Goal: Task Accomplishment & Management: Manage account settings

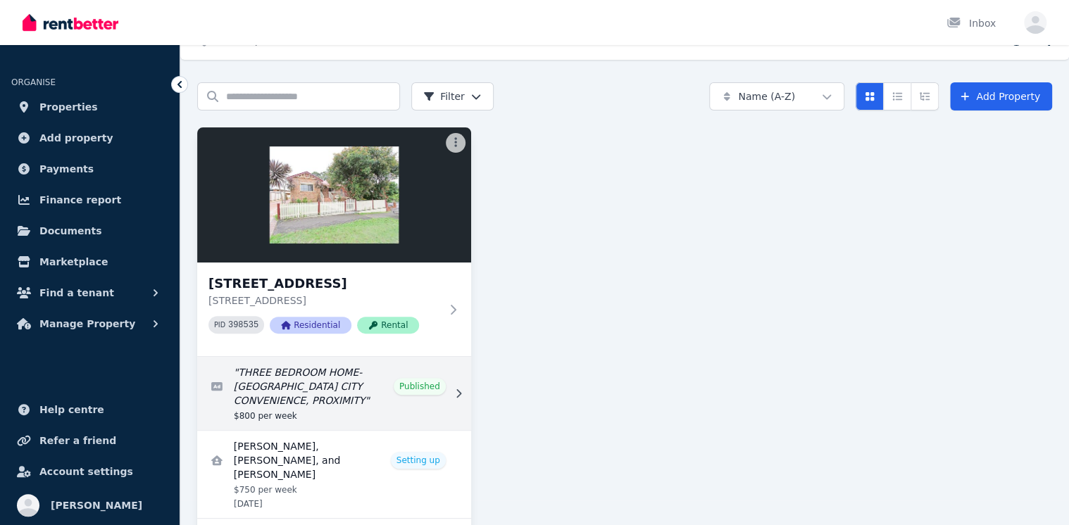
scroll to position [82, 0]
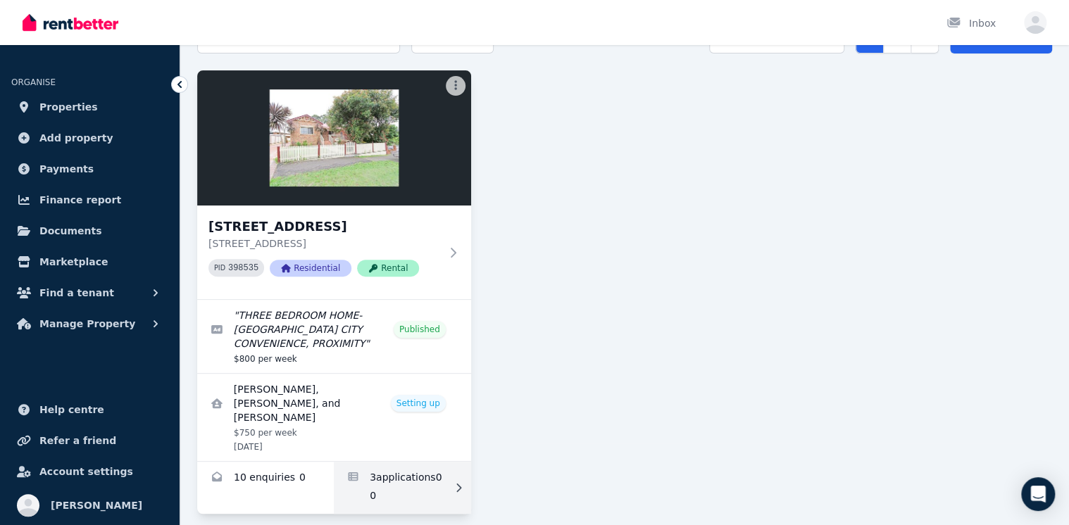
click at [402, 462] on link "Applications for 40 Prince St, North Parramatta" at bounding box center [402, 488] width 137 height 52
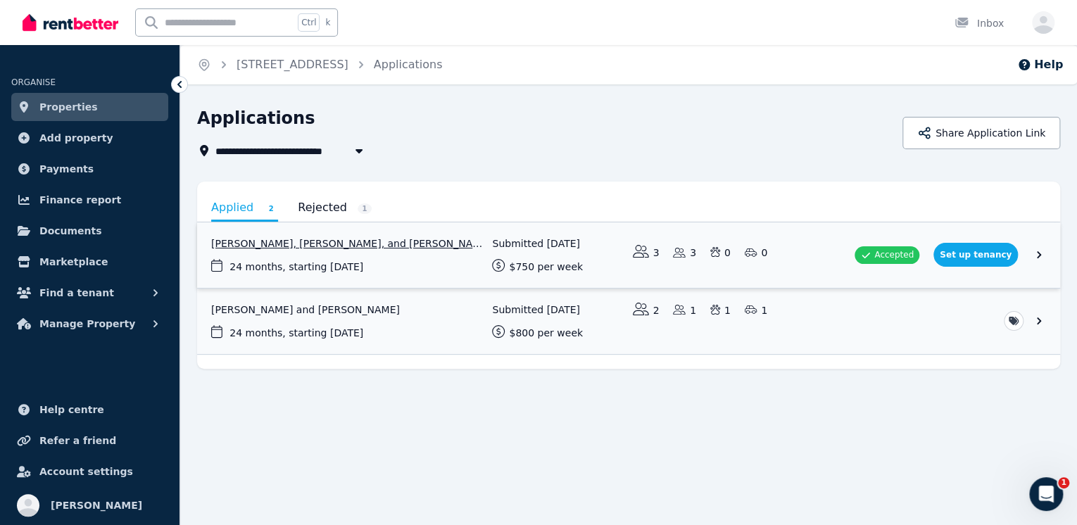
click at [405, 252] on link "View application: Ziad Albarbari, Razan ALBARBARI, and Musab Albarbari" at bounding box center [628, 254] width 863 height 65
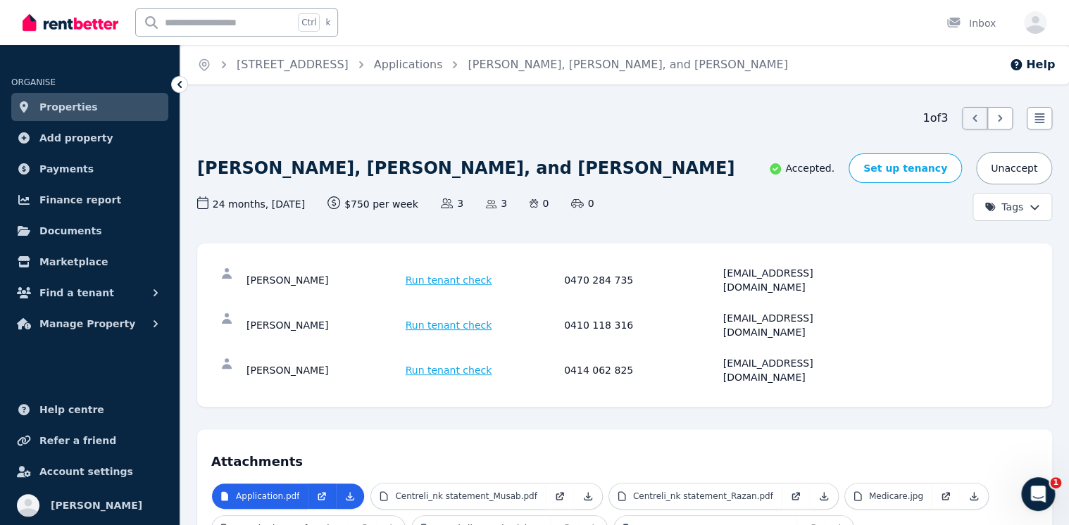
scroll to position [56, 0]
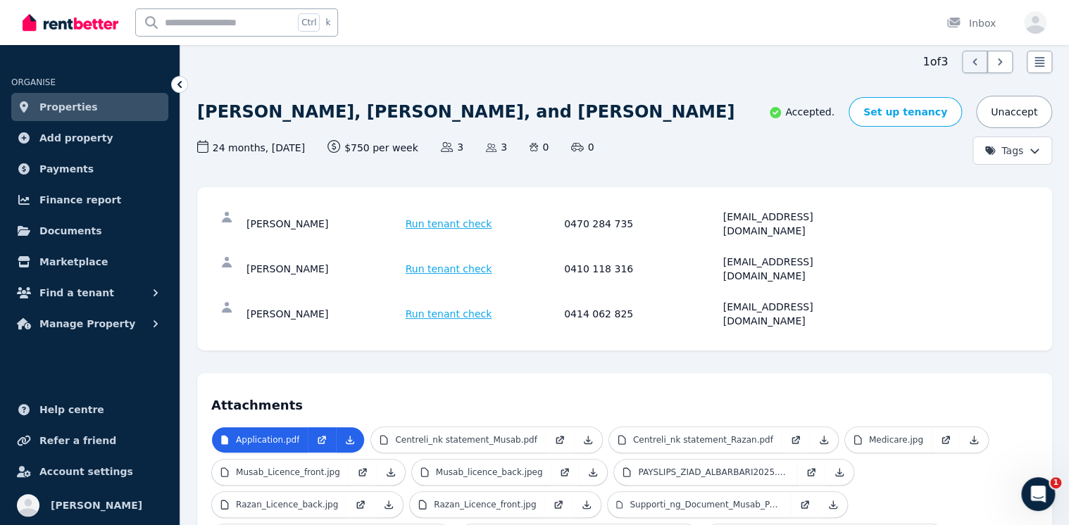
click at [907, 300] on div "[PERSON_NAME] Run tenant check 0470 284 735 [EMAIL_ADDRESS][DOMAIN_NAME] [PERSO…" at bounding box center [624, 268] width 855 height 163
click at [89, 294] on span "Find a tenant" at bounding box center [76, 292] width 75 height 17
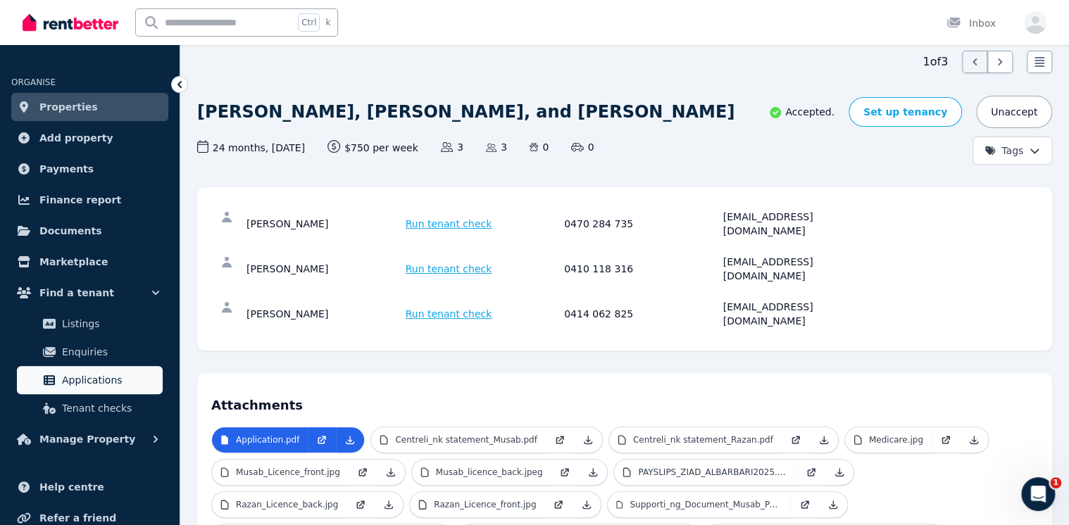
click at [92, 384] on span "Applications" at bounding box center [109, 380] width 95 height 17
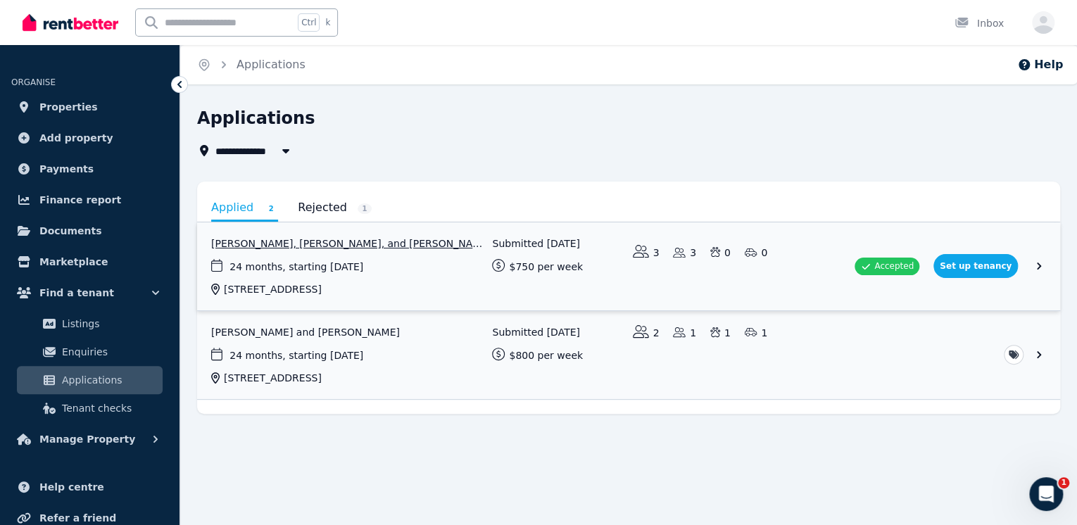
click at [994, 270] on link "View application: Ziad Albarbari, Razan ALBARBARI, and Musab Albarbari" at bounding box center [628, 266] width 863 height 88
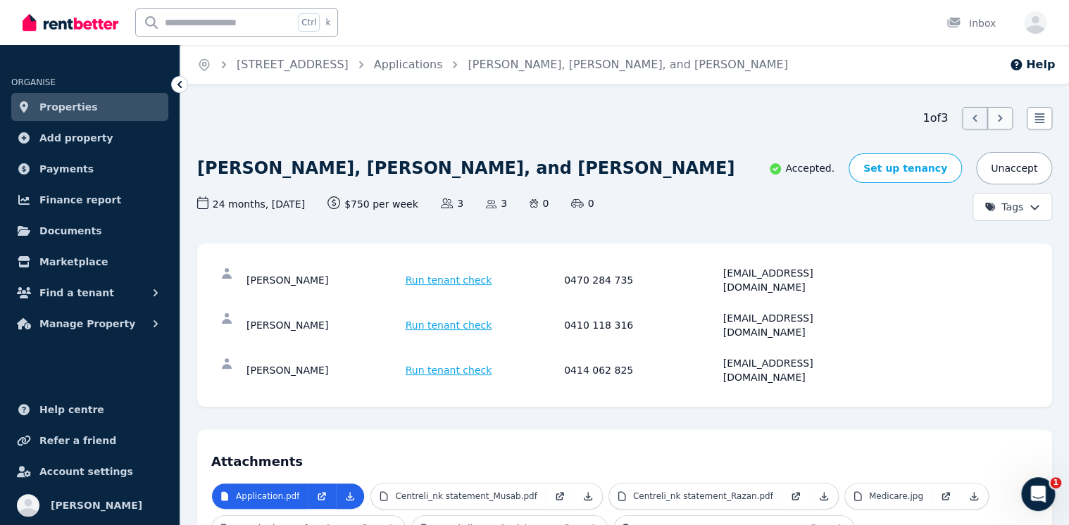
click at [1003, 125] on icon at bounding box center [1000, 118] width 14 height 14
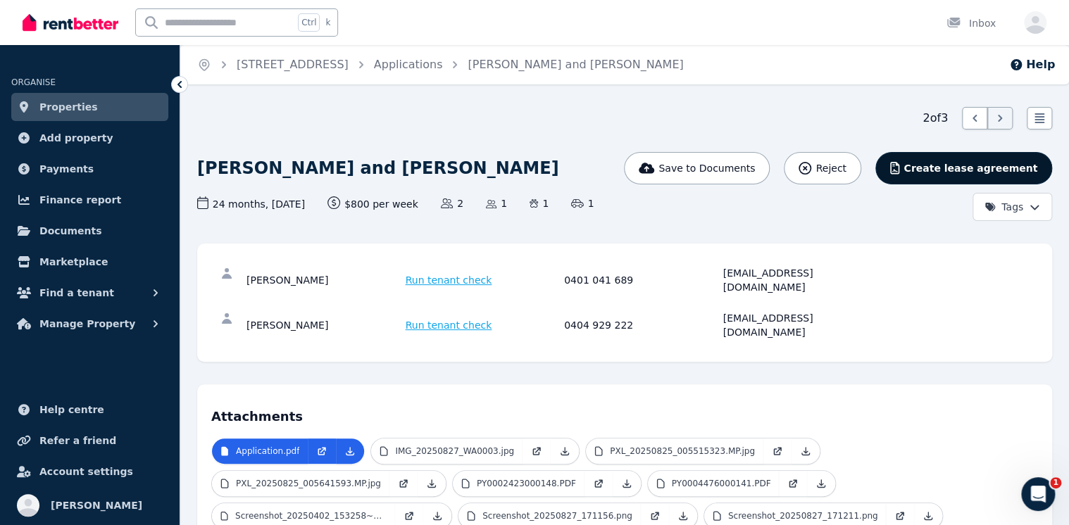
click at [1006, 164] on span "Create lease agreement" at bounding box center [970, 168] width 134 height 14
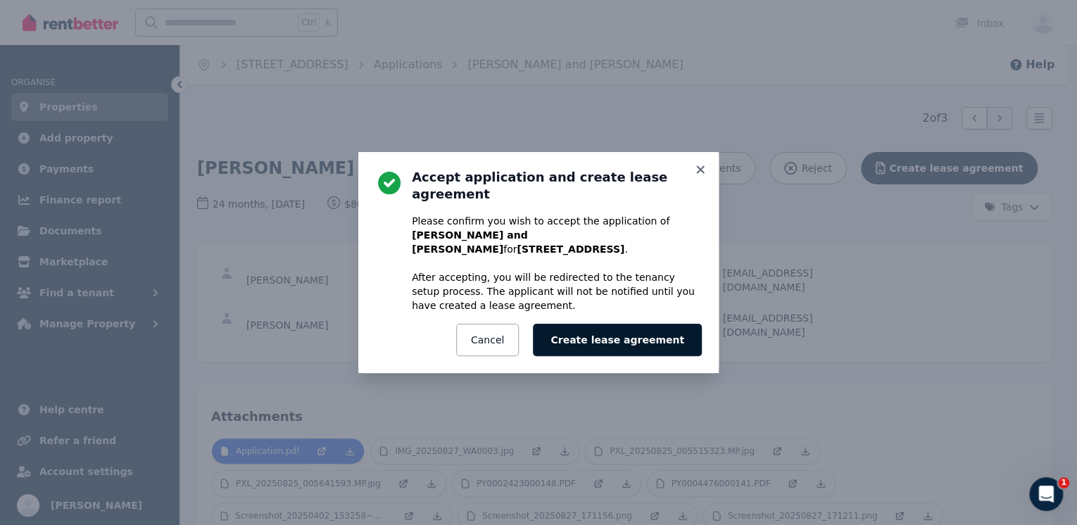
click at [647, 335] on button "Create lease agreement" at bounding box center [617, 340] width 169 height 32
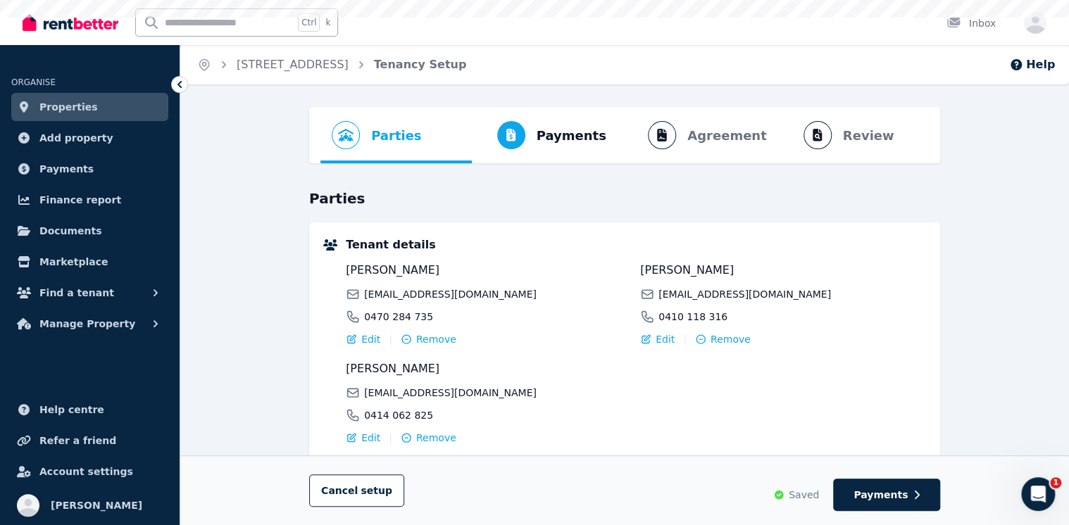
click at [693, 279] on div "[PERSON_NAME] [PERSON_NAME][EMAIL_ADDRESS][DOMAIN_NAME] 0410 118 316" at bounding box center [783, 293] width 286 height 62
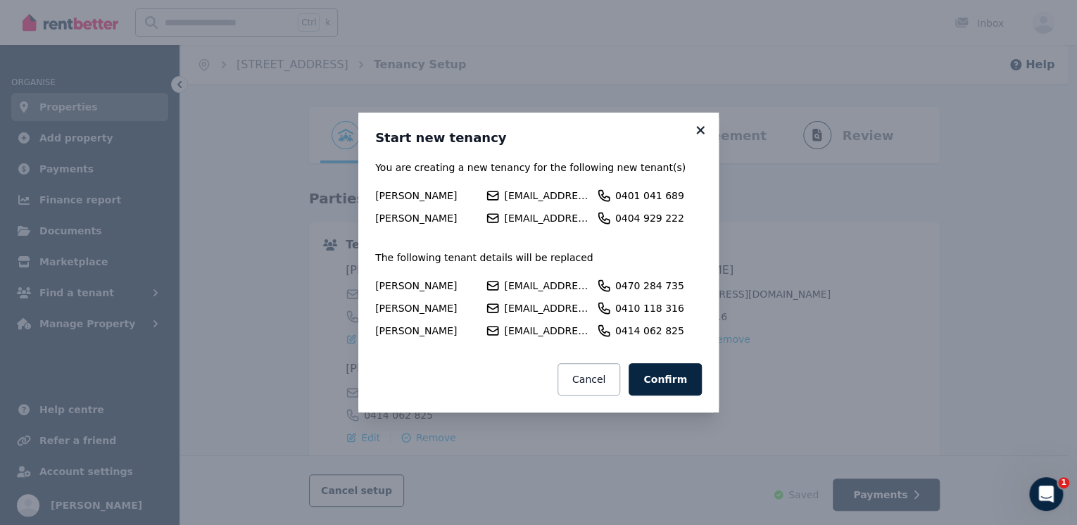
click at [697, 130] on icon at bounding box center [700, 130] width 14 height 13
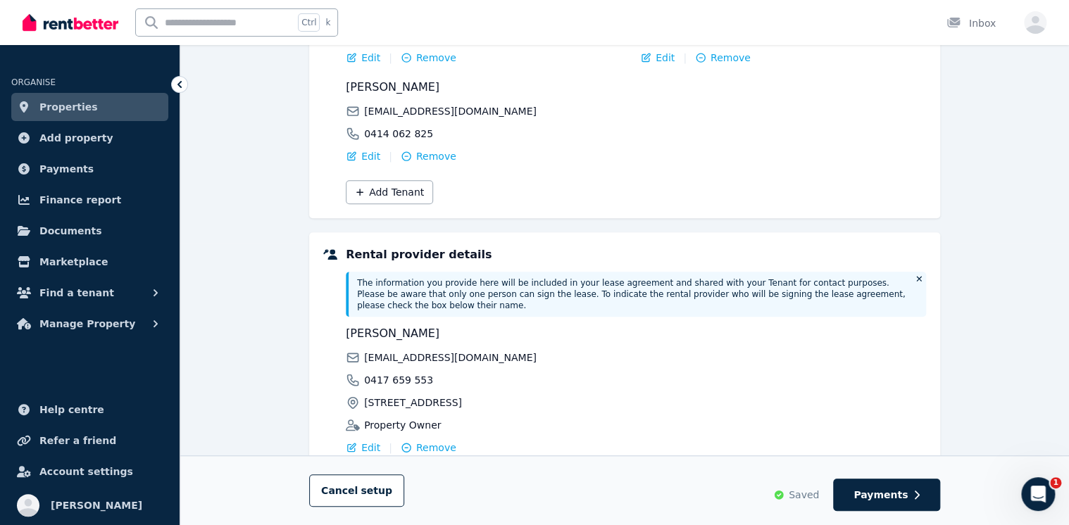
scroll to position [391, 0]
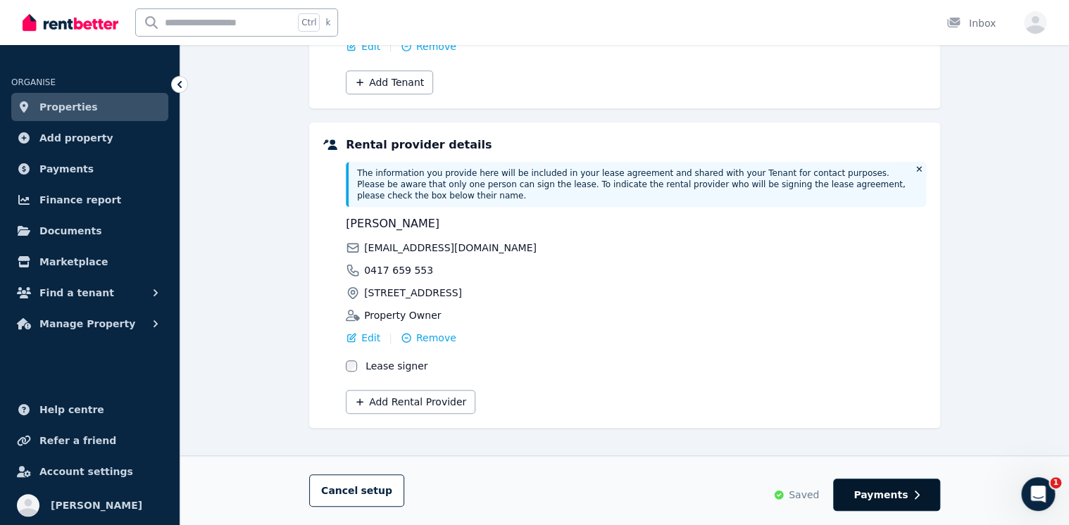
click at [896, 491] on span "Payments" at bounding box center [880, 495] width 54 height 14
select select "**********"
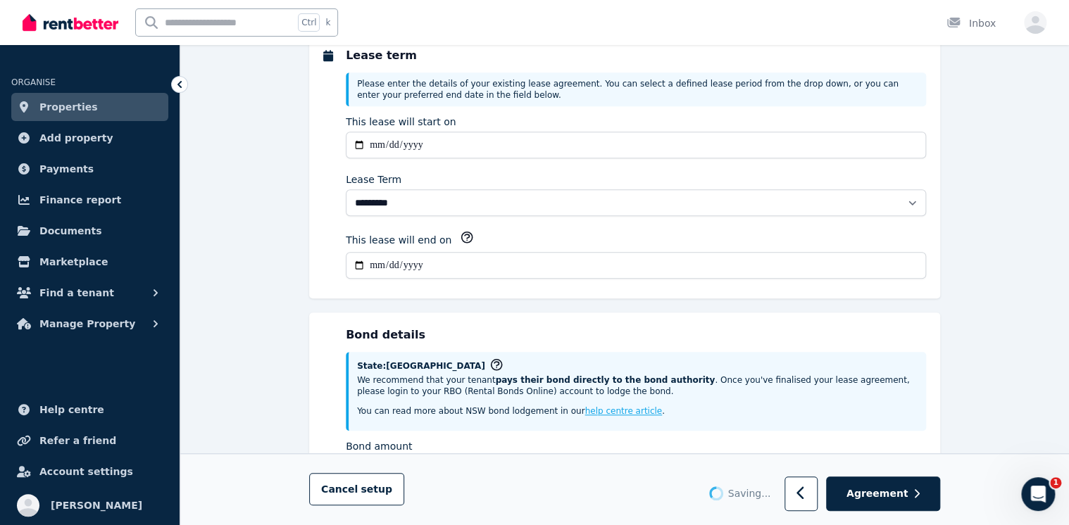
scroll to position [0, 0]
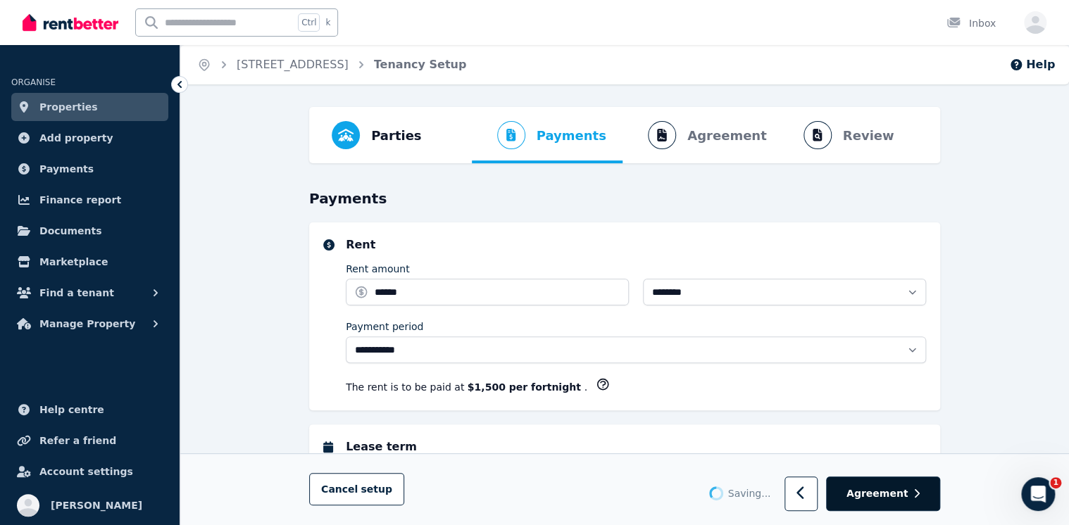
select select "**********"
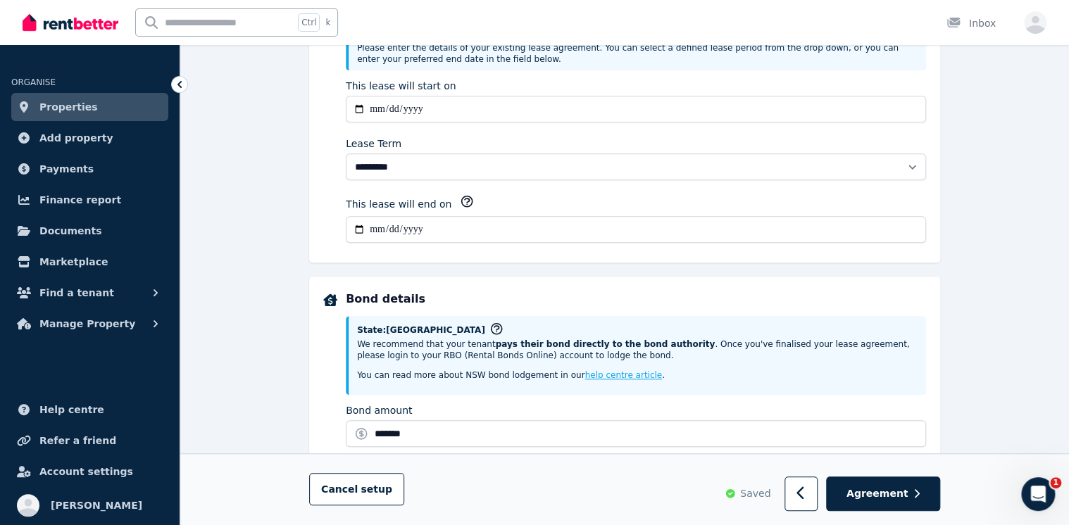
scroll to position [394, 0]
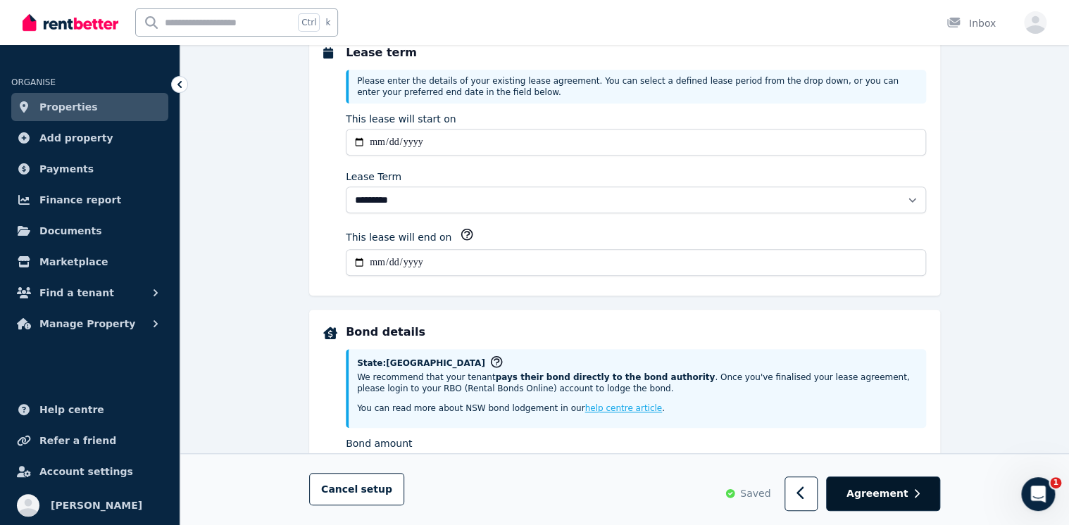
click at [860, 487] on span "Agreement" at bounding box center [877, 494] width 62 height 14
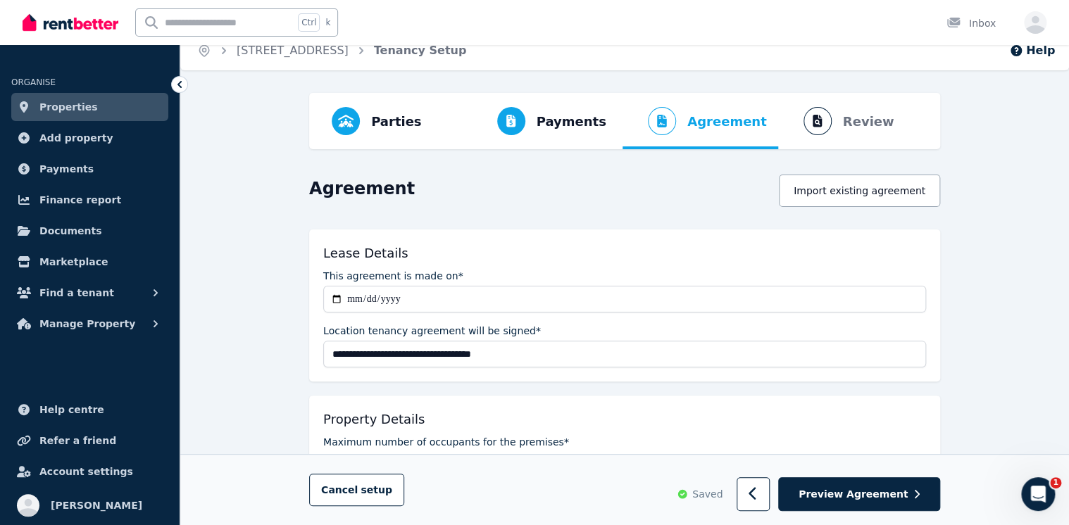
scroll to position [14, 0]
click at [770, 493] on button "button" at bounding box center [752, 494] width 33 height 34
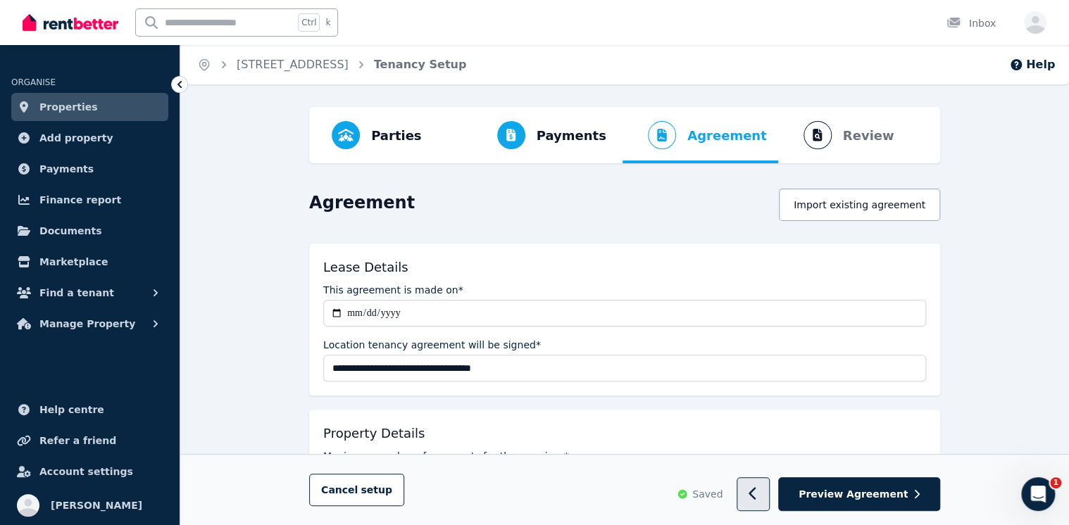
select select "**********"
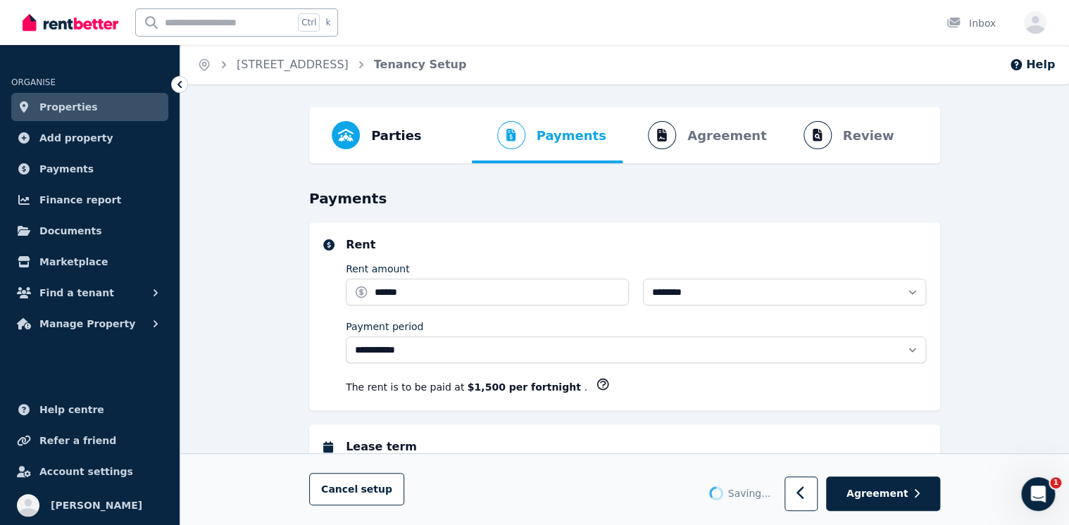
select select "**********"
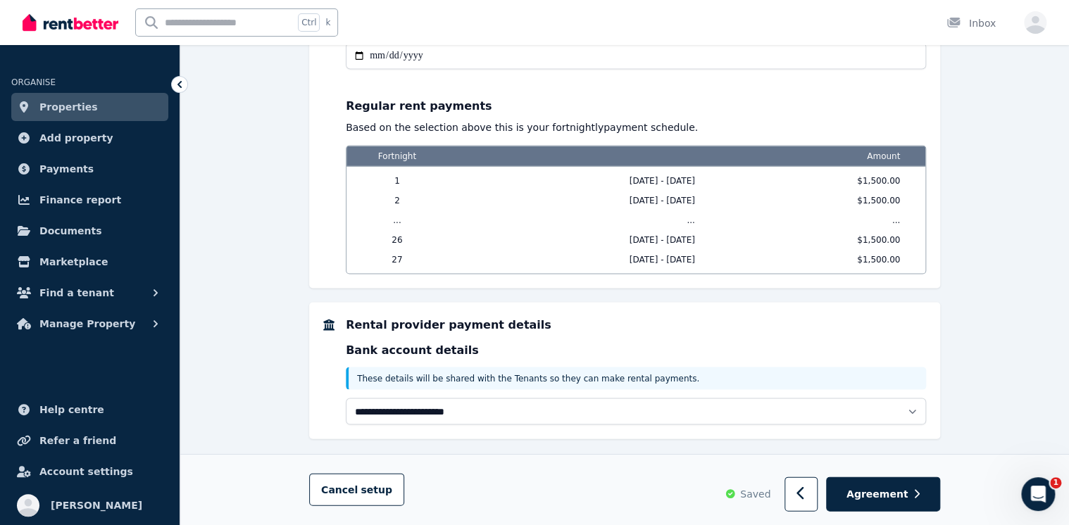
scroll to position [1256, 0]
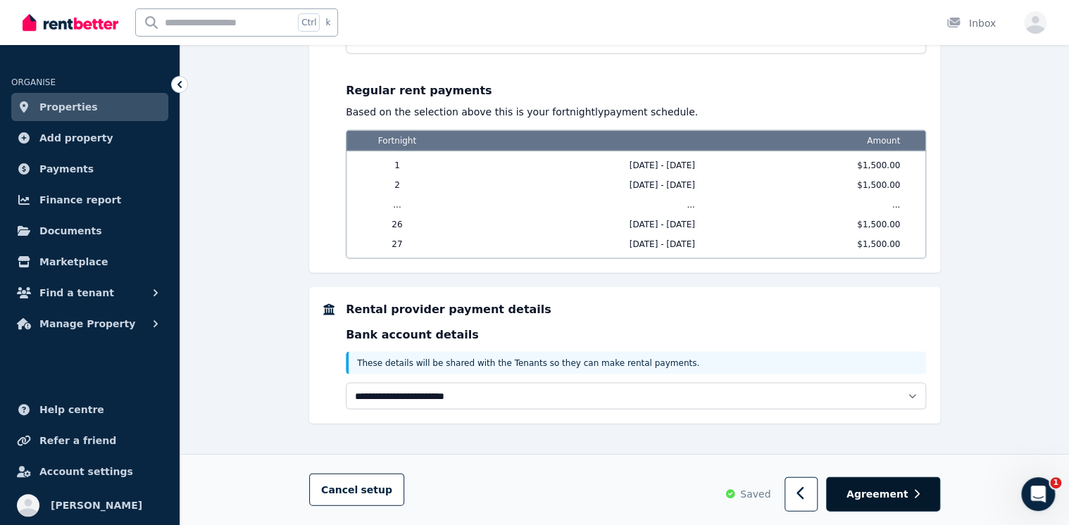
click at [898, 491] on span "Agreement" at bounding box center [877, 494] width 62 height 14
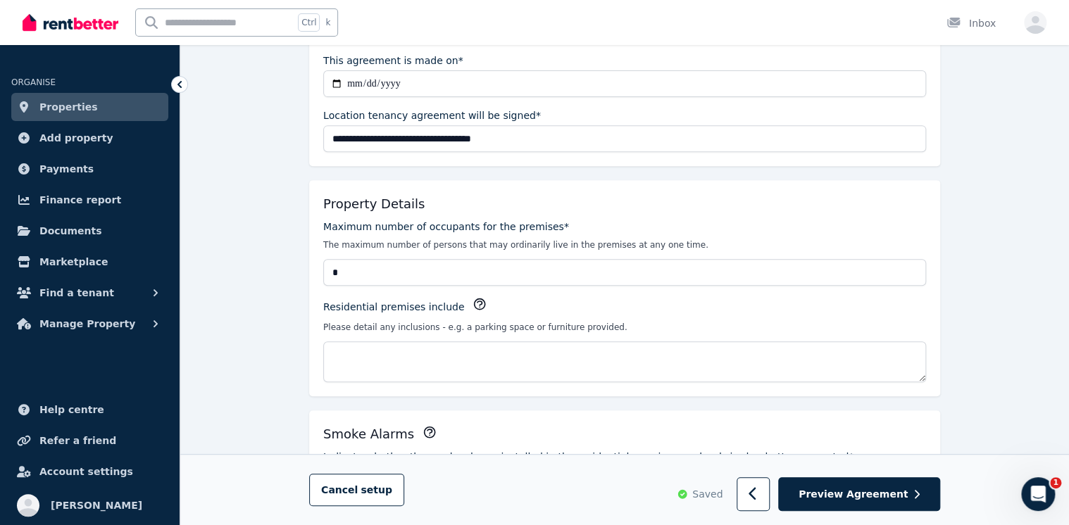
scroll to position [282, 0]
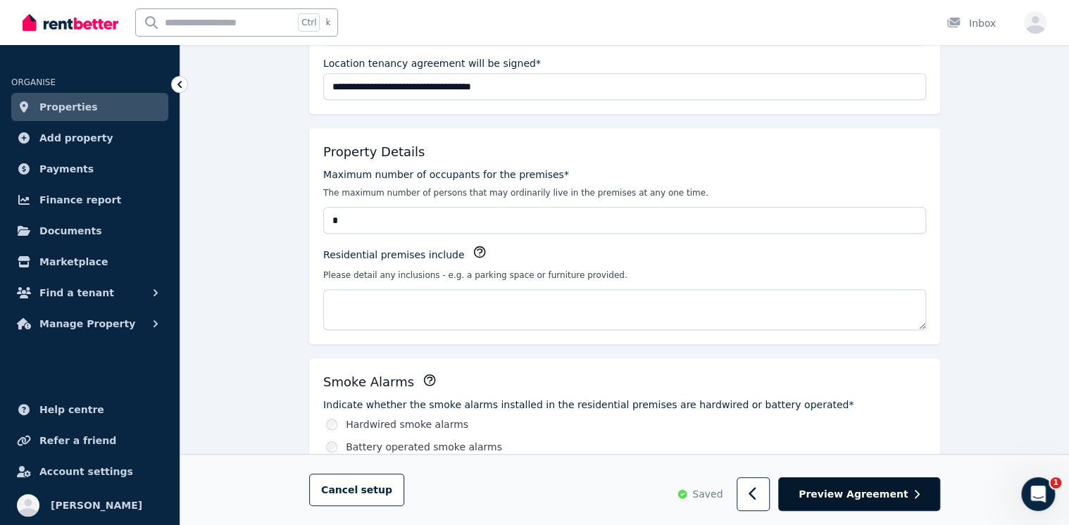
click at [838, 494] on span "Preview Agreement" at bounding box center [852, 494] width 109 height 14
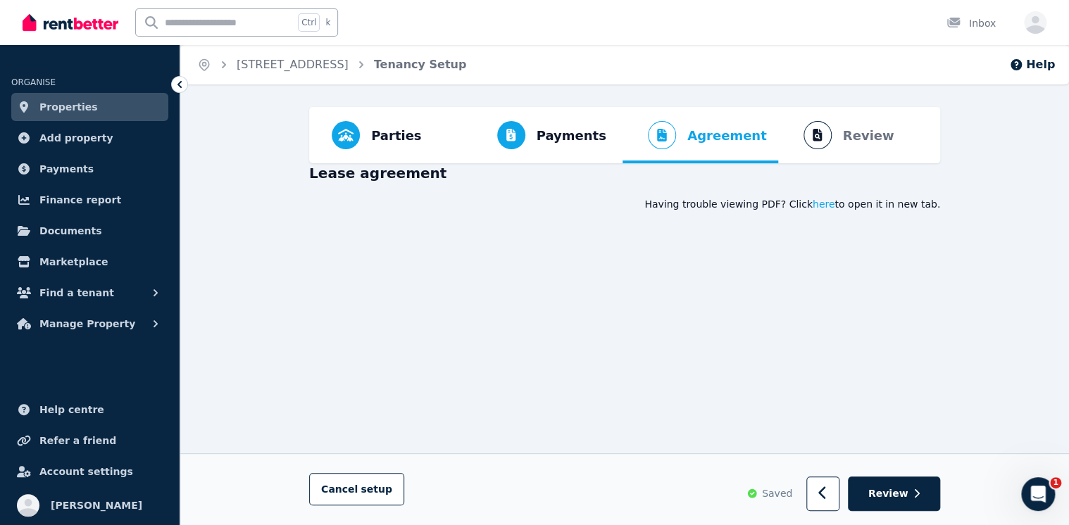
scroll to position [0, 0]
click at [835, 207] on span "here" at bounding box center [823, 204] width 23 height 14
click at [394, 132] on span "Parties" at bounding box center [396, 136] width 50 height 20
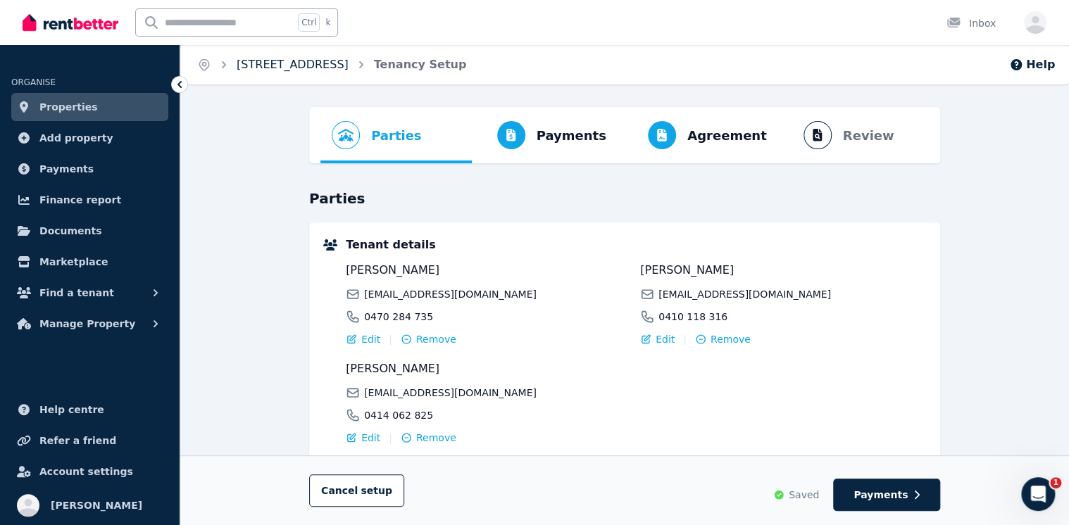
click at [320, 107] on button "Parties Rental provider and tenant details" at bounding box center [376, 135] width 112 height 56
click at [250, 68] on link "[STREET_ADDRESS]" at bounding box center [293, 64] width 112 height 13
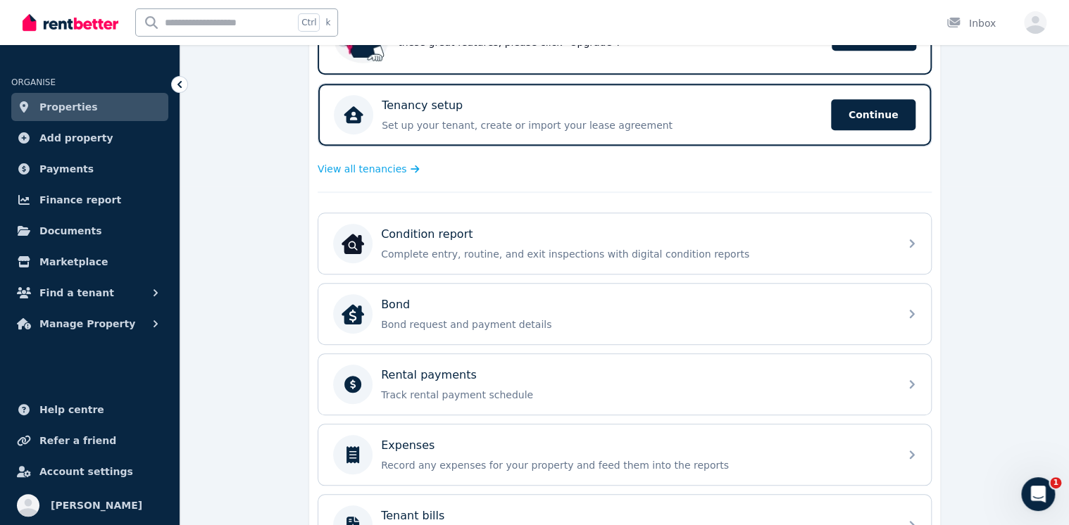
scroll to position [338, 0]
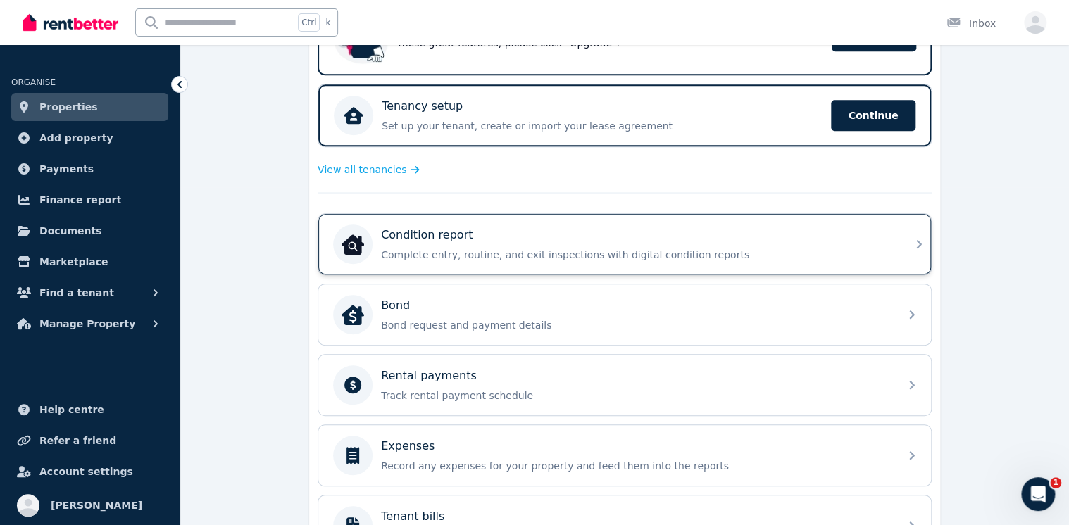
click at [589, 256] on p "Complete entry, routine, and exit inspections with digital condition reports" at bounding box center [636, 255] width 510 height 14
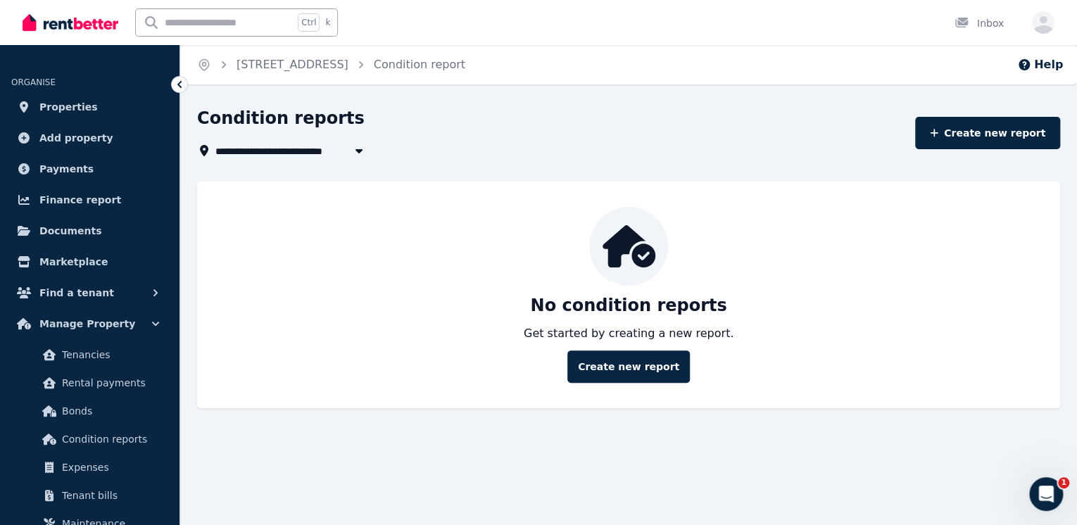
click at [614, 384] on div "No condition reports Get started by creating a new report. Create new report" at bounding box center [628, 295] width 863 height 227
click at [629, 351] on link "Create new report" at bounding box center [628, 367] width 123 height 32
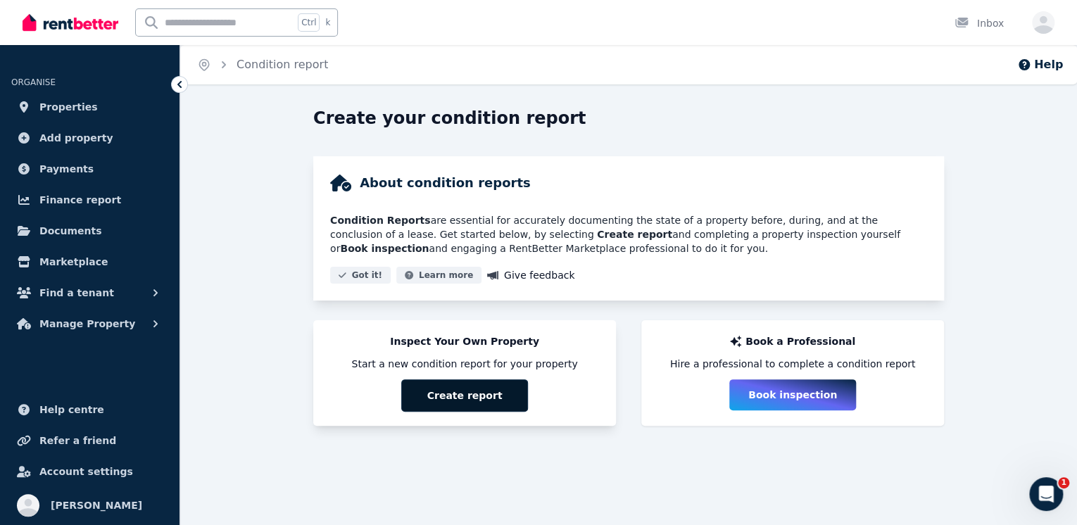
click at [506, 391] on button "Create report" at bounding box center [464, 395] width 127 height 32
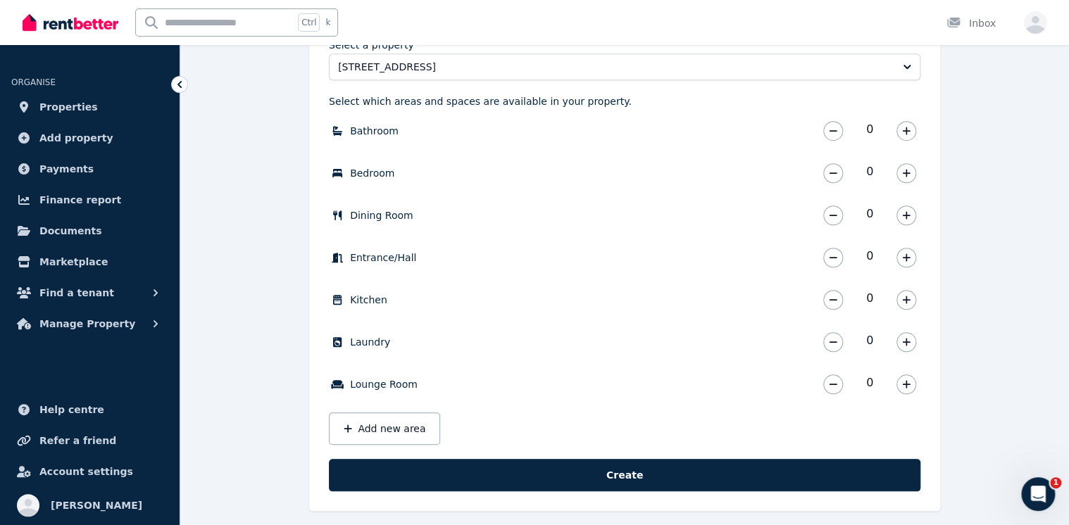
scroll to position [436, 0]
